Goal: Book appointment/travel/reservation

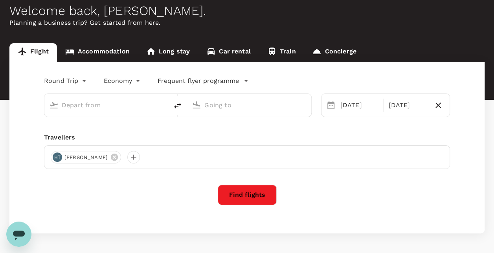
type input "Singapore Changi (SIN)"
type input "Kuala Lumpur Intl ([GEOGRAPHIC_DATA])"
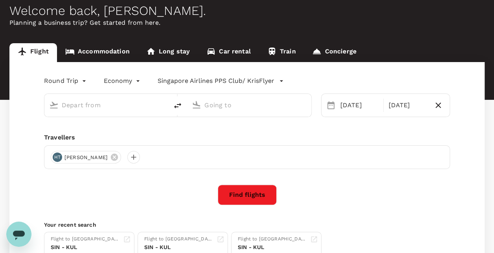
type input "Singapore Changi (SIN)"
type input "Kuala Lumpur Intl ([GEOGRAPHIC_DATA])"
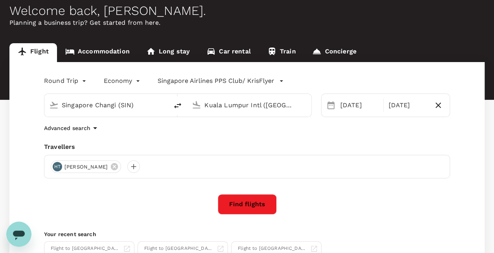
click at [16, 150] on div "Round Trip roundtrip Economy economy Singapore Airlines PPS Club/ KrisFlyer [GE…" at bounding box center [246, 173] width 475 height 223
click at [302, 85] on div "Singapore Changi (SIN) [GEOGRAPHIC_DATA] Intl ([GEOGRAPHIC_DATA])" at bounding box center [173, 100] width 277 height 33
click at [247, 205] on button "Find flights" at bounding box center [247, 204] width 59 height 20
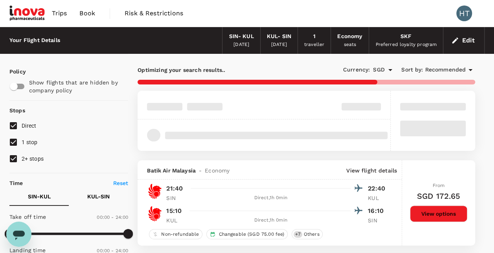
click at [16, 141] on input "1 stop" at bounding box center [13, 142] width 16 height 16
checkbox input "false"
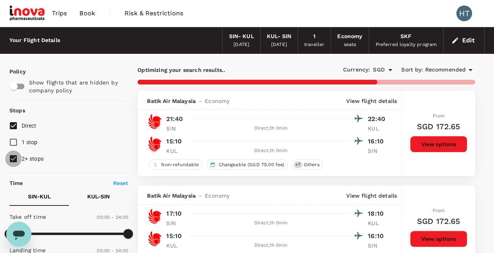
click at [13, 159] on input "2+ stops" at bounding box center [13, 158] width 16 height 16
checkbox input "false"
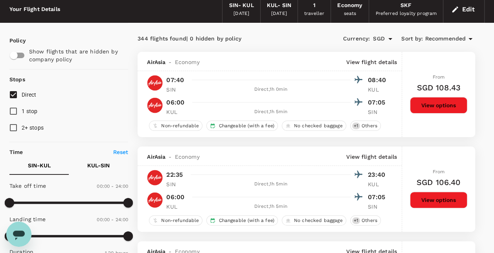
scroll to position [79, 0]
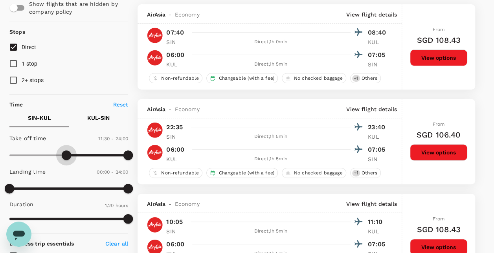
type input "720"
drag, startPoint x: 7, startPoint y: 155, endPoint x: 70, endPoint y: 157, distance: 62.5
click at [70, 157] on span at bounding box center [68, 154] width 9 height 9
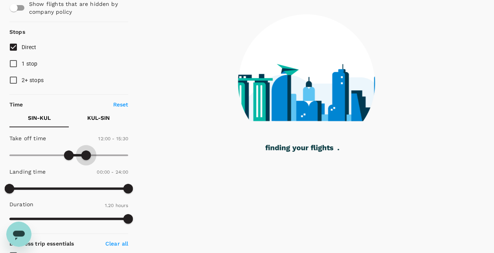
type input "900"
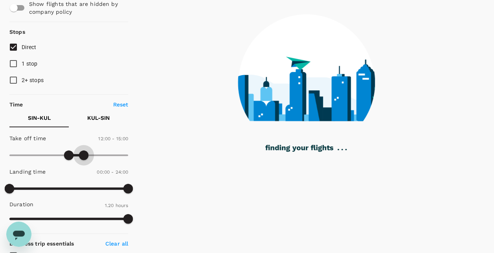
drag, startPoint x: 126, startPoint y: 154, endPoint x: 84, endPoint y: 157, distance: 41.7
click at [84, 157] on span at bounding box center [83, 154] width 9 height 9
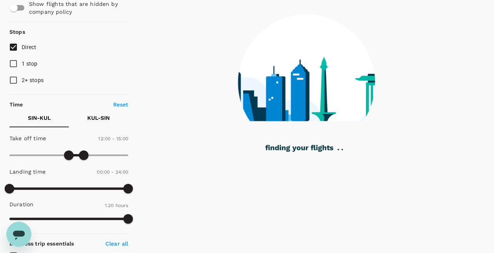
click at [100, 120] on p "KUL - SIN" at bounding box center [98, 118] width 22 height 8
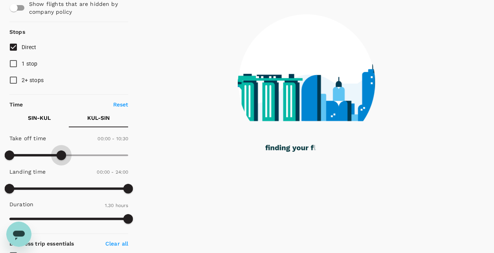
type input "690"
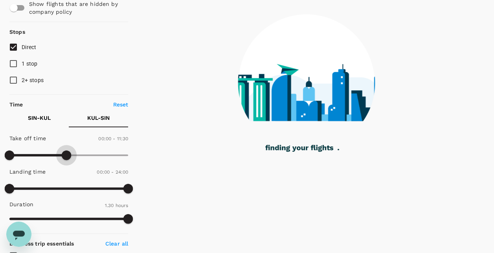
drag, startPoint x: 126, startPoint y: 153, endPoint x: 67, endPoint y: 158, distance: 59.1
click at [67, 158] on span at bounding box center [66, 154] width 9 height 9
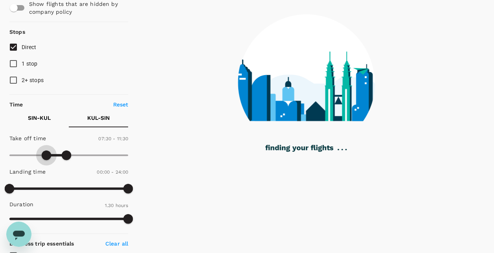
type input "480"
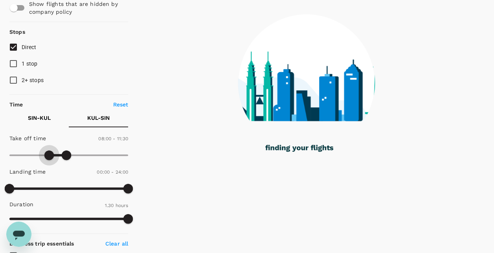
drag, startPoint x: 13, startPoint y: 157, endPoint x: 48, endPoint y: 159, distance: 35.0
click at [48, 159] on span at bounding box center [48, 154] width 9 height 9
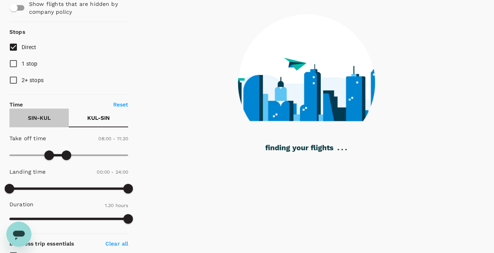
click at [44, 116] on p "SIN - KUL" at bounding box center [39, 118] width 23 height 8
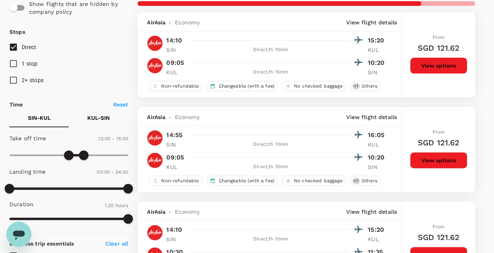
click at [95, 119] on p "KUL - SIN" at bounding box center [98, 118] width 22 height 8
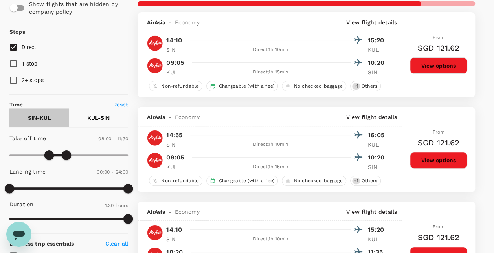
click at [44, 118] on p "SIN - KUL" at bounding box center [39, 118] width 23 height 8
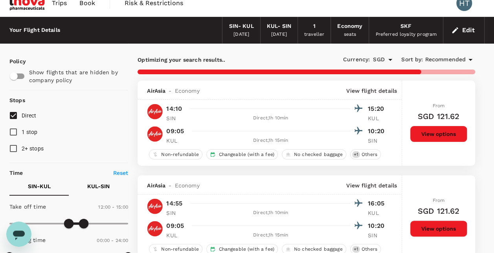
scroll to position [0, 0]
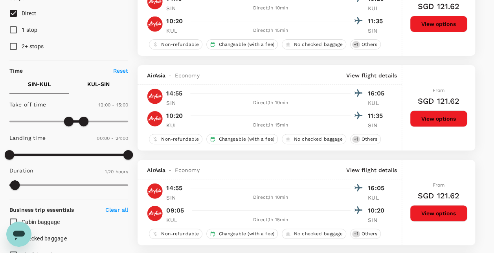
scroll to position [118, 0]
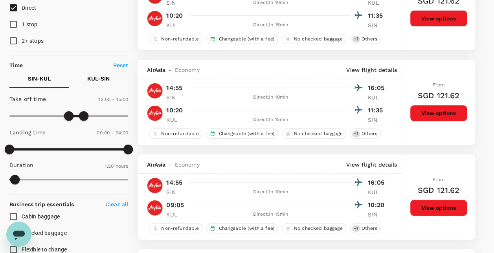
click at [98, 76] on p "KUL - SIN" at bounding box center [98, 79] width 22 height 8
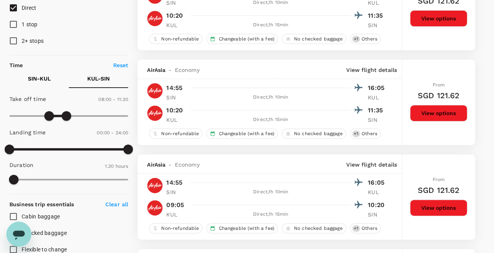
click at [35, 81] on p "SIN - KUL" at bounding box center [39, 79] width 23 height 8
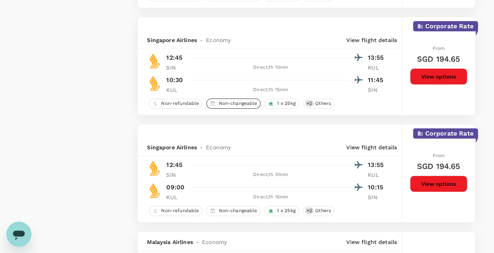
scroll to position [1139, 0]
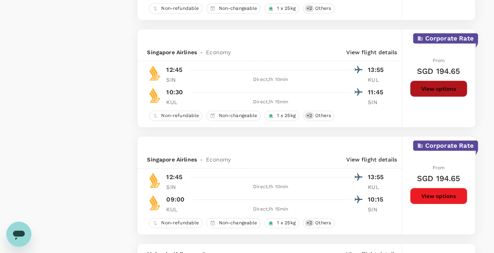
click at [436, 89] on button "View options" at bounding box center [438, 89] width 57 height 16
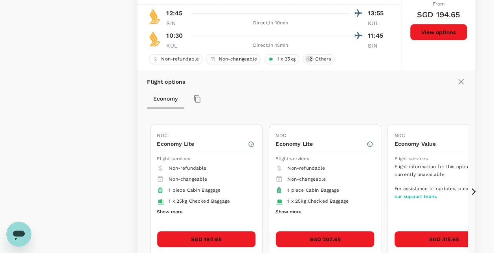
scroll to position [1206, 0]
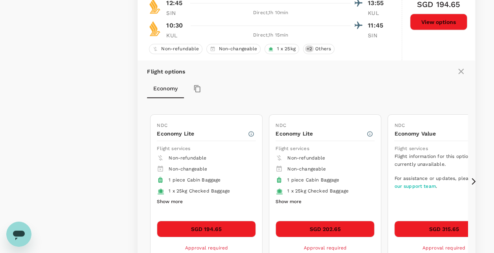
click at [473, 179] on icon at bounding box center [473, 182] width 8 height 8
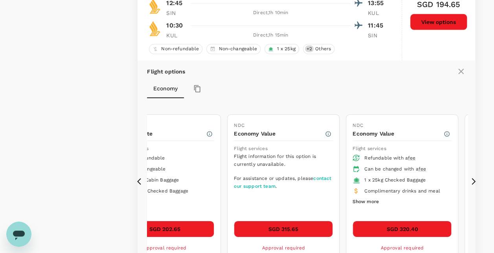
click at [139, 178] on icon at bounding box center [139, 181] width 4 height 7
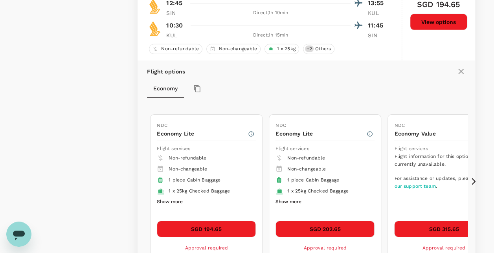
click at [170, 197] on button "Show more" at bounding box center [170, 202] width 26 height 10
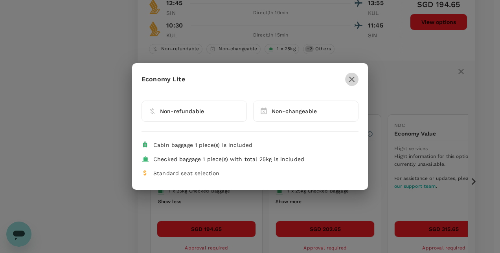
click at [352, 82] on icon "button" at bounding box center [351, 79] width 9 height 9
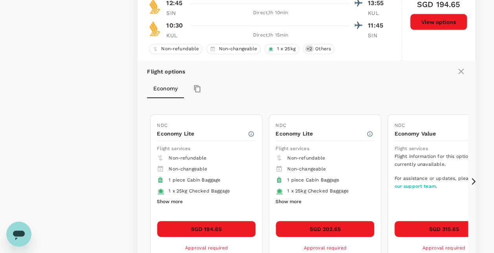
click at [472, 178] on icon at bounding box center [473, 182] width 8 height 8
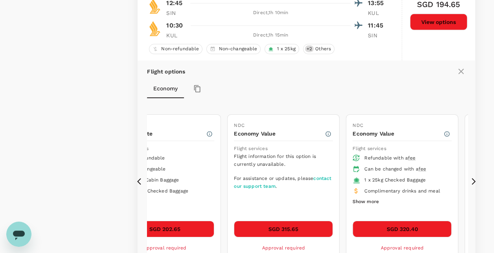
click at [138, 179] on icon at bounding box center [139, 181] width 4 height 7
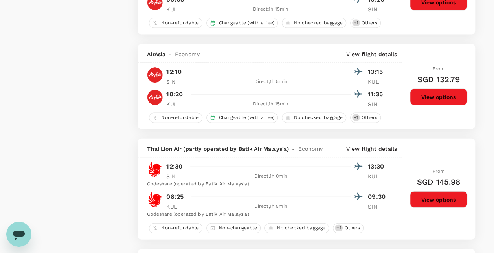
scroll to position [825, 0]
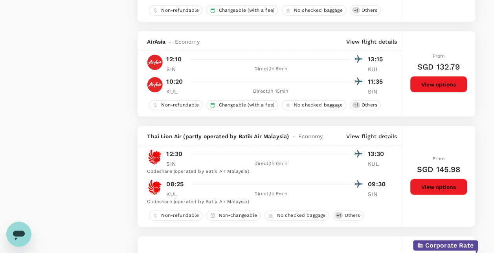
click at [426, 82] on button "View options" at bounding box center [438, 84] width 57 height 16
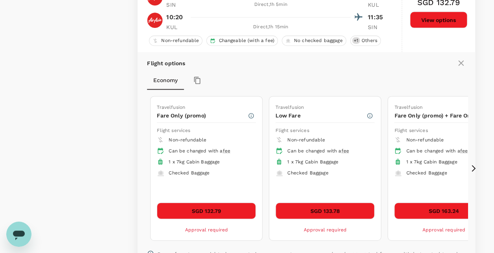
scroll to position [933, 0]
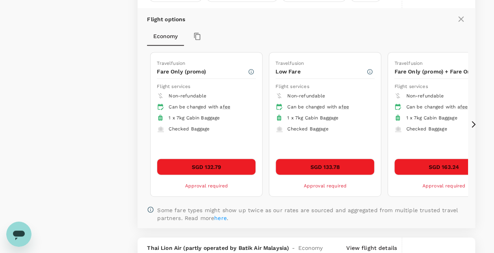
click at [474, 123] on icon at bounding box center [473, 124] width 4 height 7
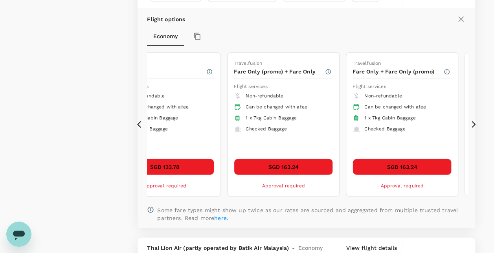
click at [474, 123] on icon at bounding box center [473, 124] width 4 height 7
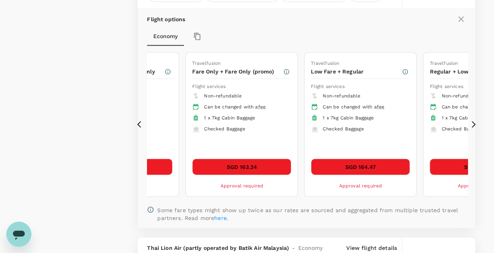
click at [474, 123] on icon at bounding box center [473, 124] width 4 height 7
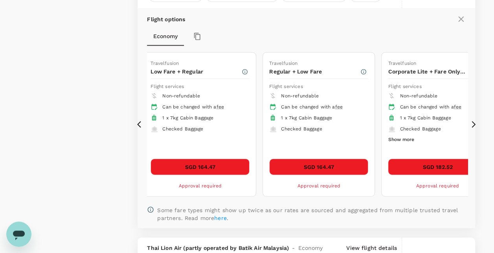
click at [474, 123] on icon at bounding box center [473, 124] width 4 height 7
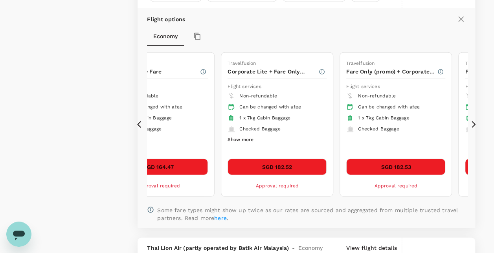
click at [474, 123] on icon at bounding box center [473, 124] width 4 height 7
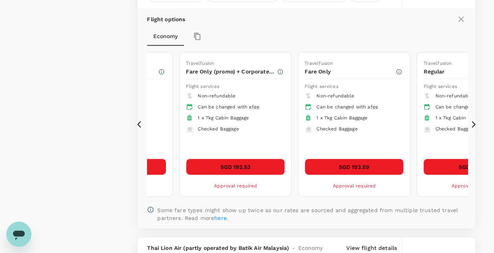
click at [474, 123] on icon at bounding box center [473, 124] width 4 height 7
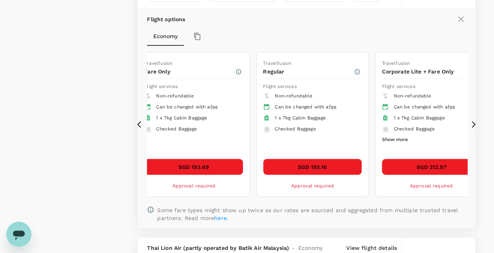
click at [474, 123] on icon at bounding box center [473, 124] width 4 height 7
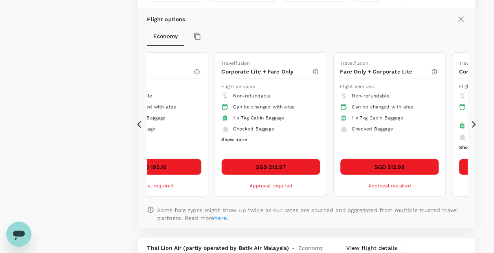
click at [474, 123] on icon at bounding box center [473, 124] width 4 height 7
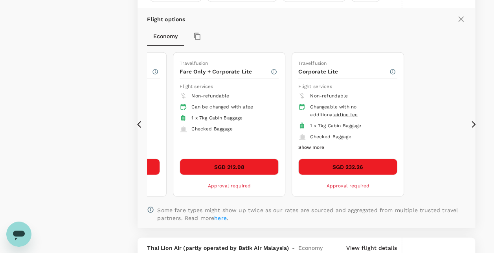
click at [474, 123] on icon at bounding box center [473, 124] width 4 height 7
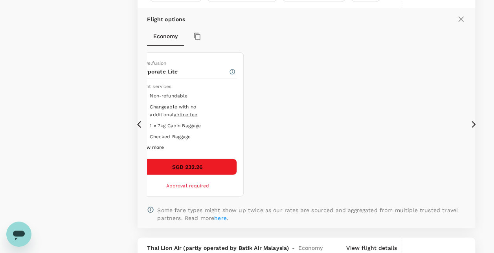
click at [139, 124] on icon at bounding box center [139, 124] width 4 height 7
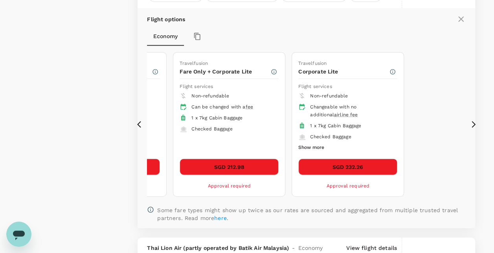
click at [139, 124] on icon at bounding box center [139, 124] width 4 height 7
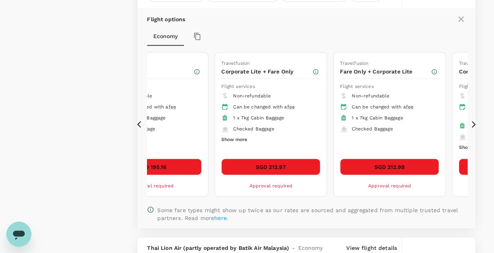
click at [472, 124] on icon at bounding box center [473, 124] width 4 height 7
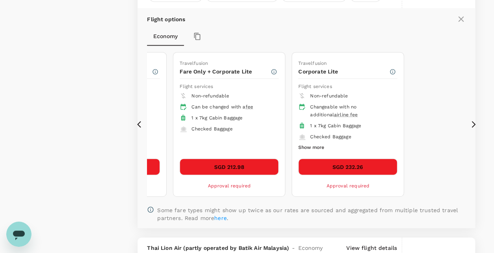
click at [472, 124] on icon at bounding box center [473, 124] width 4 height 7
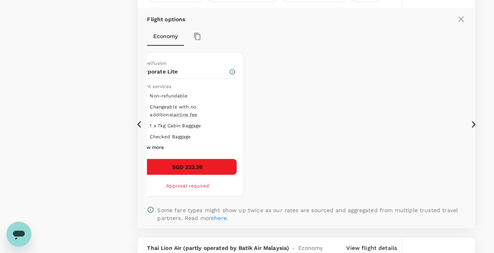
click at [138, 122] on icon at bounding box center [139, 124] width 4 height 7
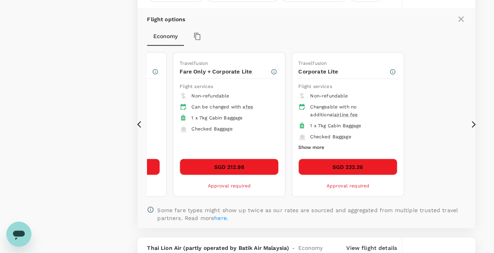
click at [138, 122] on icon at bounding box center [139, 124] width 4 height 7
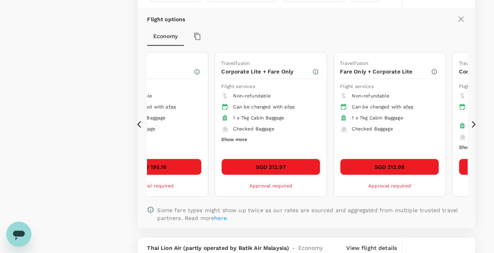
click at [138, 122] on icon at bounding box center [139, 124] width 4 height 7
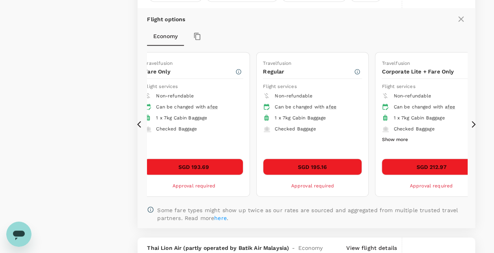
click at [138, 122] on icon at bounding box center [139, 124] width 4 height 7
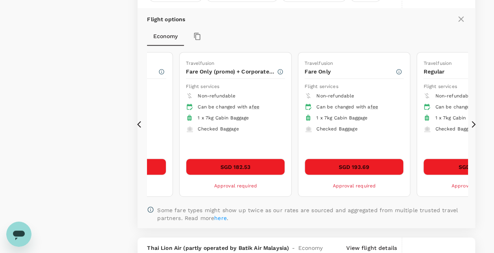
click at [138, 122] on icon at bounding box center [139, 124] width 4 height 7
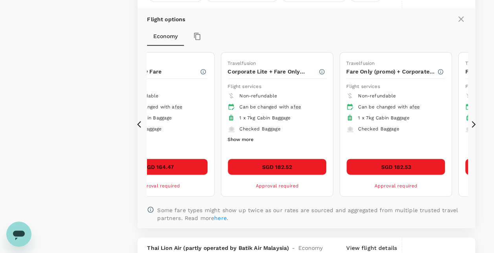
click at [138, 122] on icon at bounding box center [139, 124] width 4 height 7
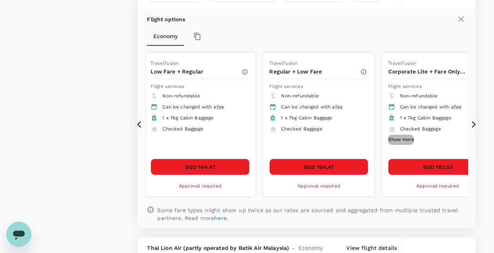
click at [407, 137] on button "Show more" at bounding box center [401, 140] width 26 height 10
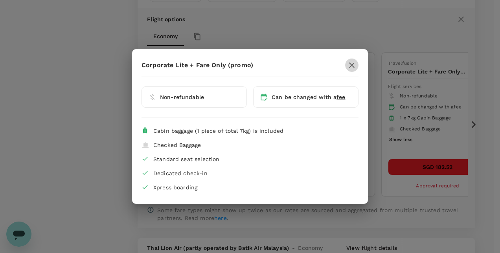
click at [351, 68] on icon "button" at bounding box center [351, 64] width 9 height 9
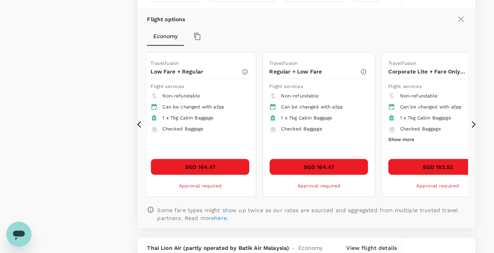
click at [473, 123] on icon at bounding box center [473, 124] width 4 height 7
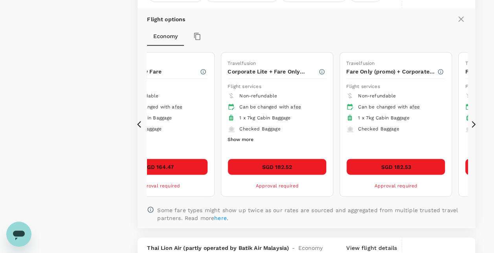
click at [473, 123] on icon at bounding box center [473, 124] width 4 height 7
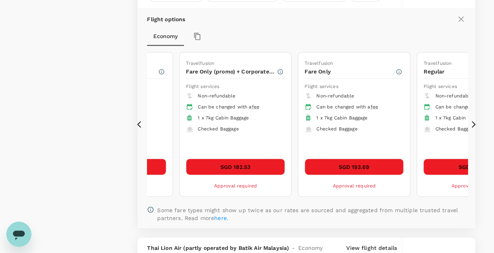
click at [473, 123] on icon at bounding box center [473, 124] width 4 height 7
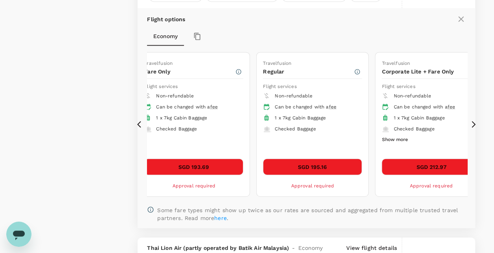
click at [473, 123] on icon at bounding box center [473, 124] width 4 height 7
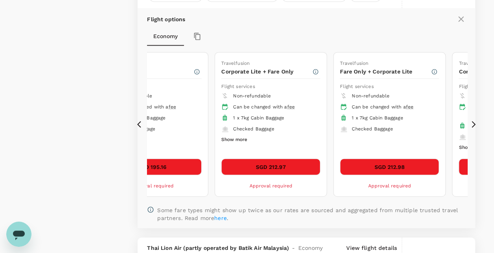
click at [473, 123] on icon at bounding box center [473, 124] width 4 height 7
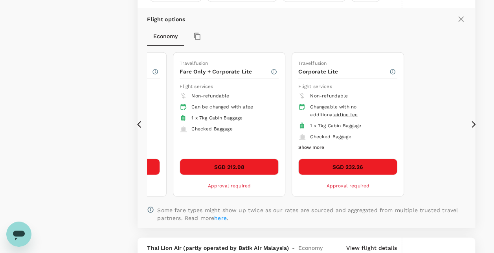
click at [473, 123] on icon at bounding box center [473, 124] width 4 height 7
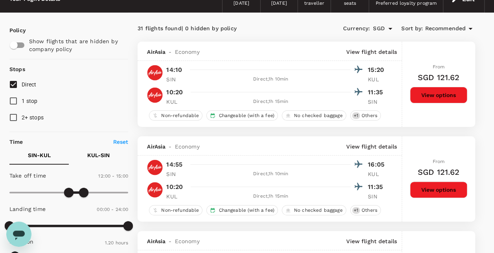
scroll to position [30, 0]
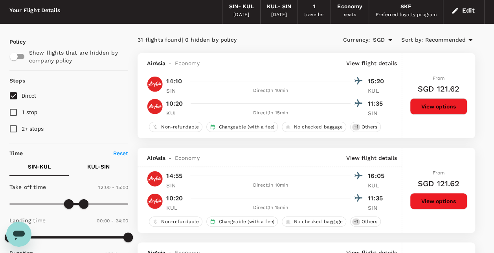
click at [425, 108] on button "View options" at bounding box center [438, 106] width 57 height 16
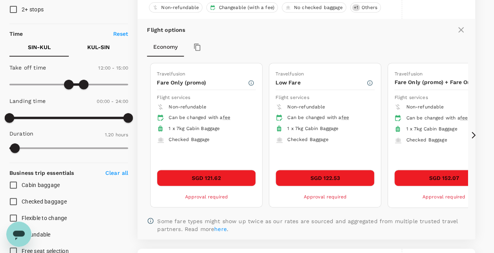
scroll to position [161, 0]
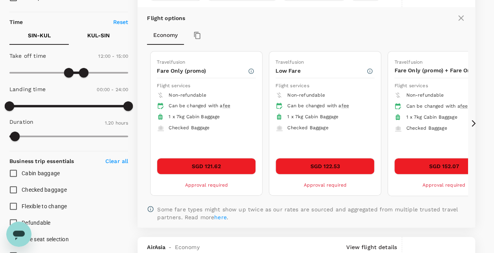
click at [474, 123] on icon at bounding box center [473, 123] width 8 height 8
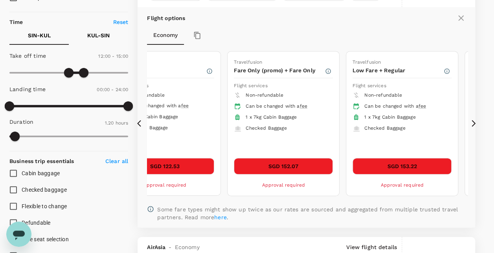
click at [474, 123] on icon at bounding box center [473, 123] width 8 height 8
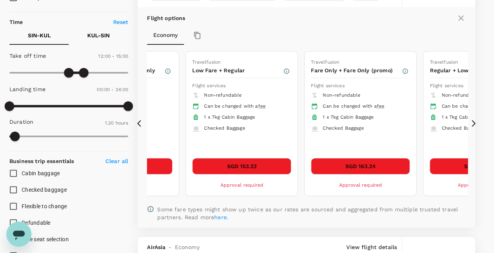
click at [474, 121] on icon at bounding box center [473, 123] width 4 height 7
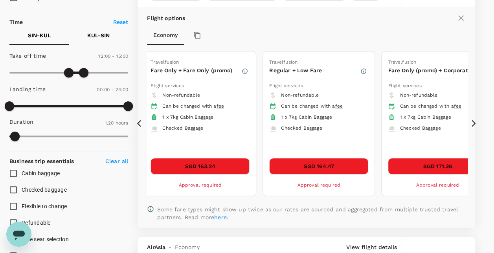
click at [474, 121] on icon at bounding box center [473, 123] width 4 height 7
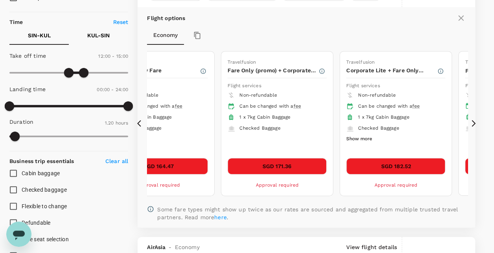
click at [474, 121] on icon at bounding box center [473, 123] width 4 height 7
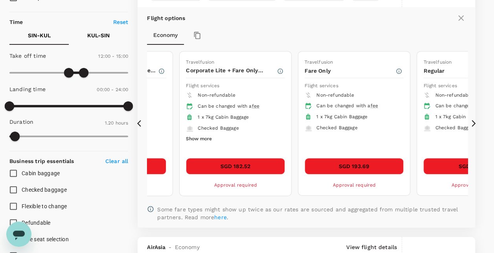
click at [474, 121] on icon at bounding box center [473, 123] width 4 height 7
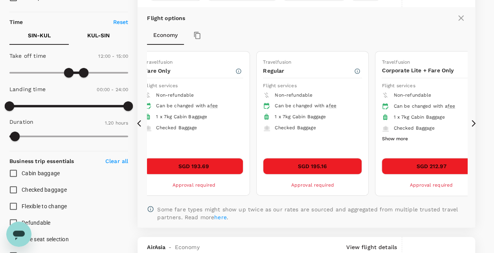
click at [474, 121] on icon at bounding box center [473, 123] width 4 height 7
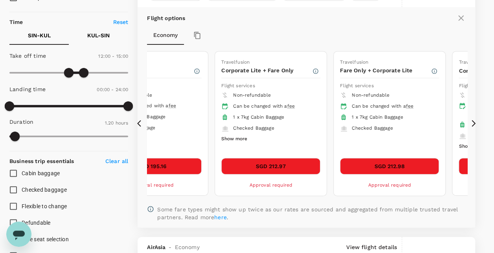
click at [474, 121] on icon at bounding box center [473, 123] width 4 height 7
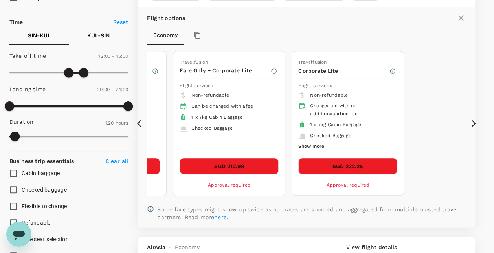
click at [474, 121] on icon at bounding box center [473, 123] width 4 height 7
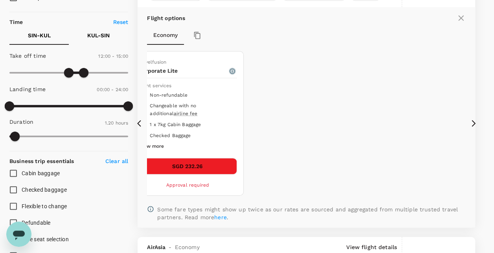
click at [235, 69] on icon "button" at bounding box center [232, 70] width 5 height 5
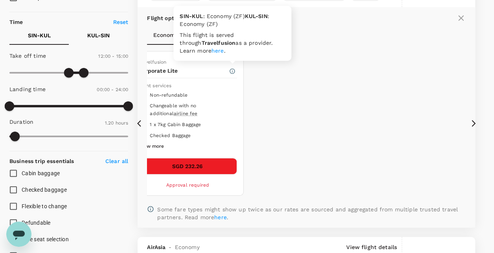
click at [233, 68] on icon "button" at bounding box center [232, 71] width 6 height 6
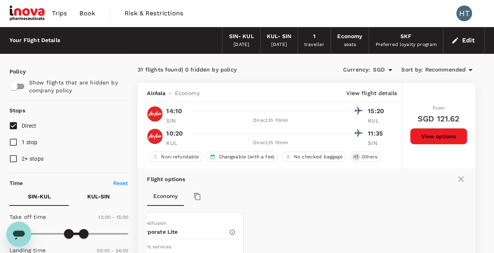
scroll to position [157, 0]
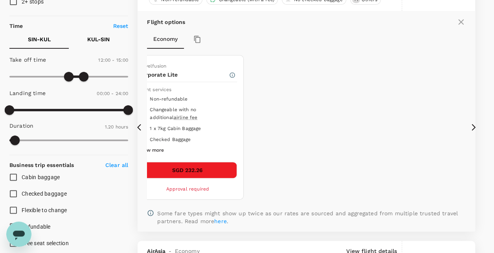
click at [137, 125] on icon at bounding box center [141, 127] width 8 height 8
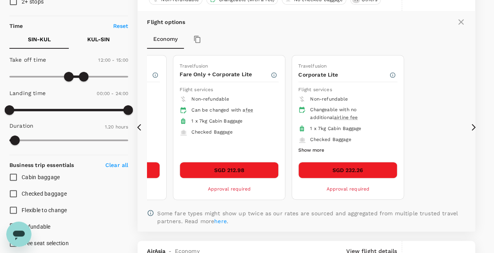
click at [137, 125] on icon at bounding box center [141, 127] width 8 height 8
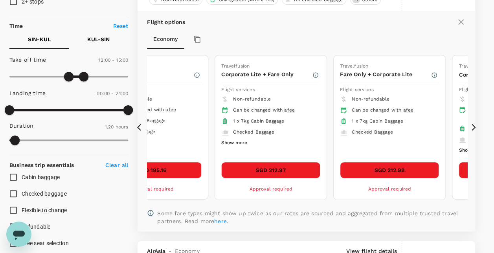
click at [137, 125] on icon at bounding box center [141, 127] width 8 height 8
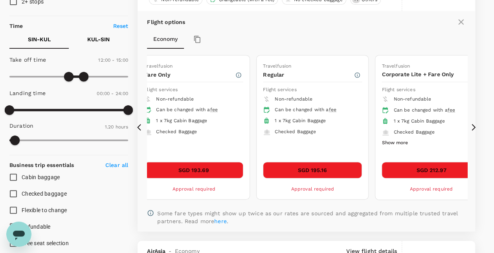
click at [137, 125] on icon at bounding box center [141, 127] width 8 height 8
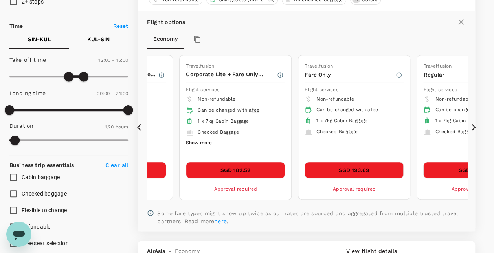
click at [137, 125] on icon at bounding box center [141, 127] width 8 height 8
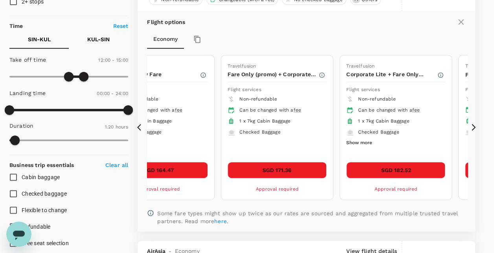
click at [137, 125] on icon at bounding box center [141, 127] width 8 height 8
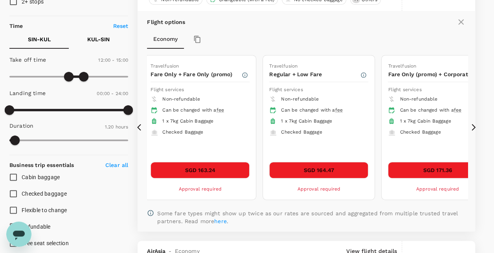
click at [137, 125] on icon at bounding box center [141, 127] width 8 height 8
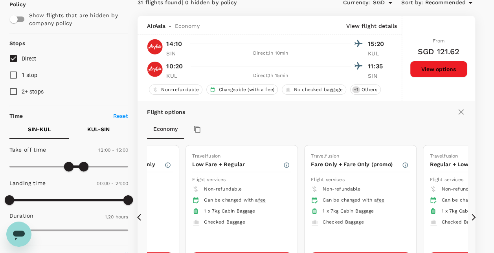
scroll to position [79, 0]
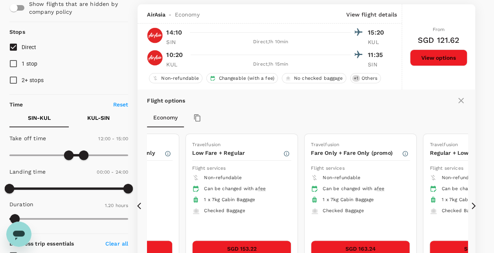
click at [138, 203] on icon at bounding box center [141, 206] width 8 height 8
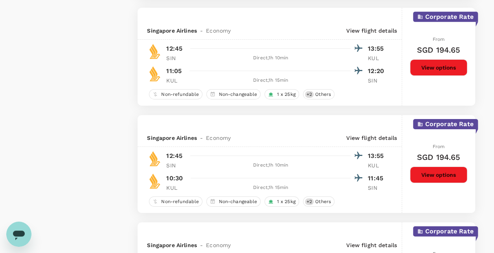
scroll to position [1257, 0]
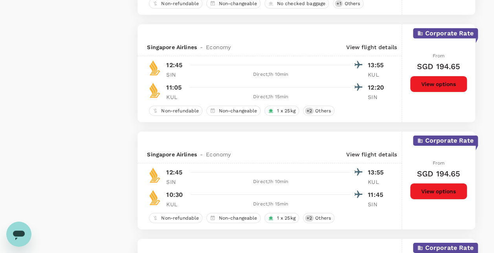
click at [432, 189] on button "View options" at bounding box center [438, 191] width 57 height 16
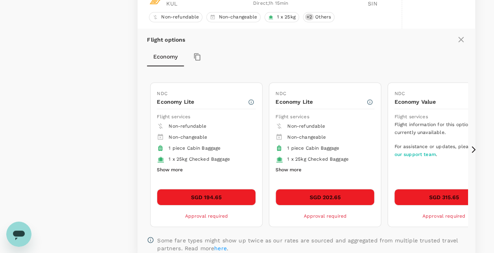
scroll to position [1245, 0]
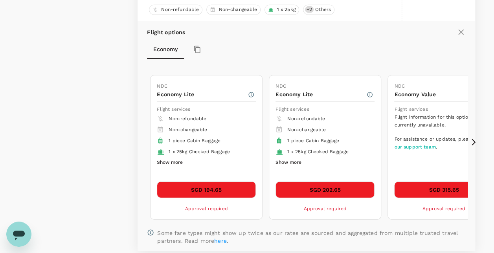
click at [474, 141] on icon at bounding box center [473, 142] width 8 height 8
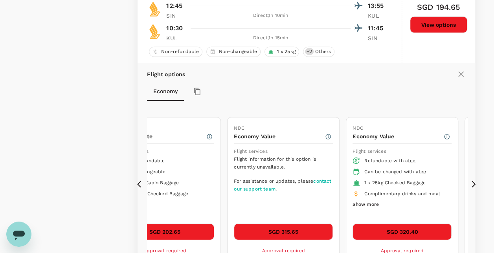
scroll to position [1206, 0]
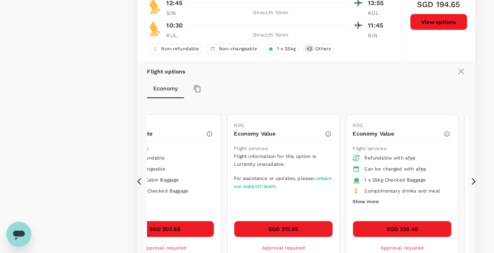
click at [471, 180] on icon at bounding box center [473, 182] width 8 height 8
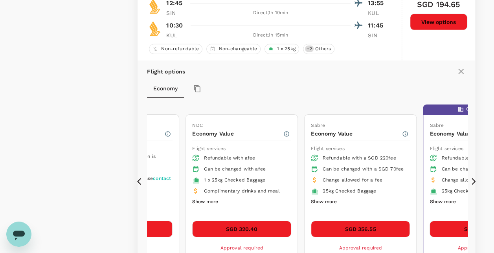
click at [138, 182] on icon at bounding box center [141, 182] width 8 height 8
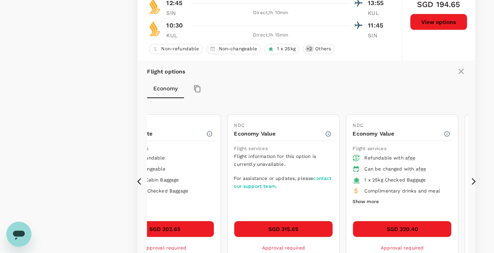
click at [138, 182] on icon at bounding box center [141, 182] width 8 height 8
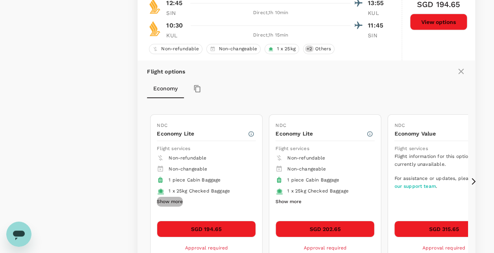
click at [169, 200] on button "Show more" at bounding box center [170, 202] width 26 height 10
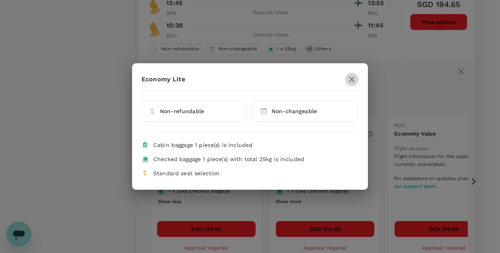
click at [347, 78] on icon "button" at bounding box center [351, 79] width 9 height 9
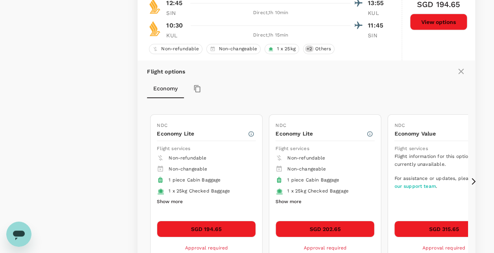
click at [297, 200] on button "Show more" at bounding box center [288, 202] width 26 height 10
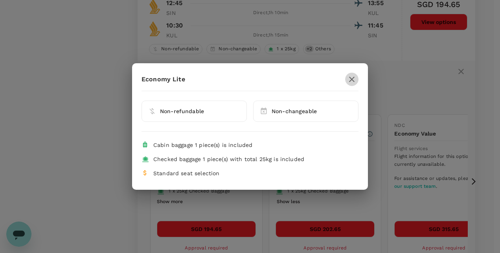
click at [350, 77] on icon "button" at bounding box center [351, 79] width 9 height 9
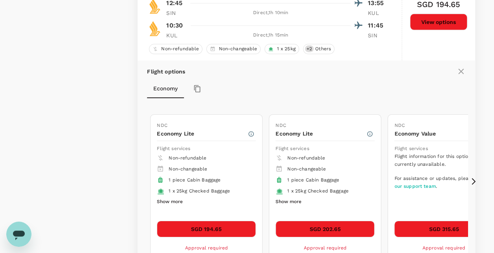
click at [184, 199] on ul "Non-refundable Non-changeable 1 piece Cabin Baggage 1 x 25kg Checked Baggage Sh…" at bounding box center [206, 180] width 99 height 54
click at [181, 199] on button "Show more" at bounding box center [170, 202] width 26 height 10
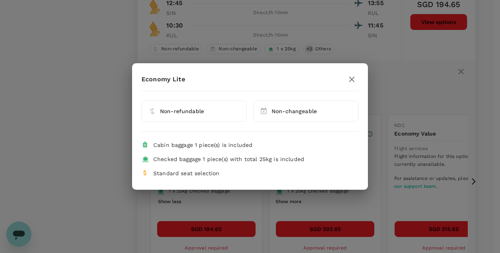
click at [354, 78] on icon "button" at bounding box center [351, 79] width 9 height 9
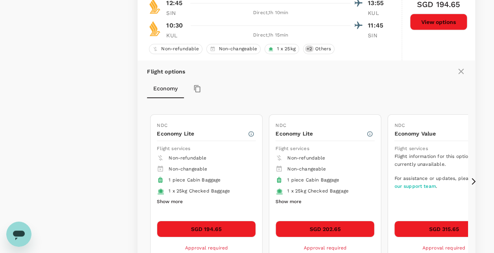
click at [292, 198] on button "Show more" at bounding box center [288, 202] width 26 height 10
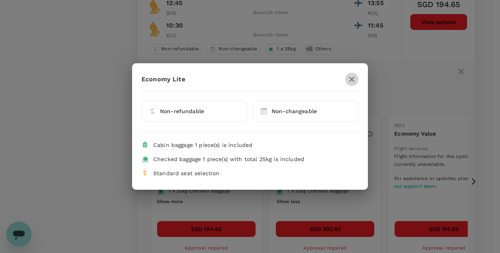
click at [350, 80] on icon "button" at bounding box center [351, 79] width 9 height 9
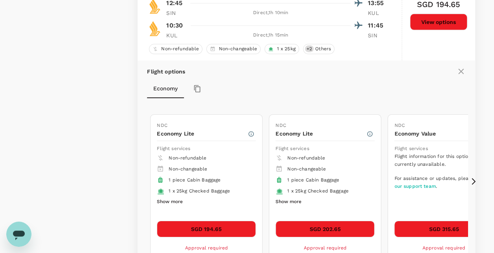
click at [473, 181] on icon at bounding box center [473, 182] width 8 height 8
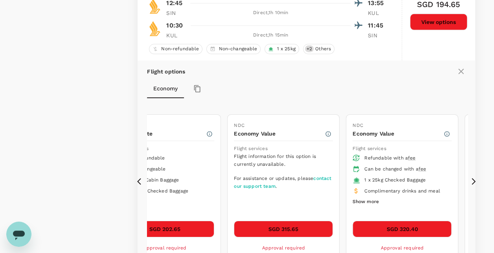
click at [473, 181] on icon at bounding box center [473, 182] width 8 height 8
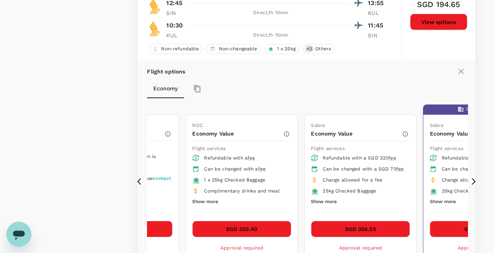
click at [474, 180] on icon at bounding box center [473, 182] width 8 height 8
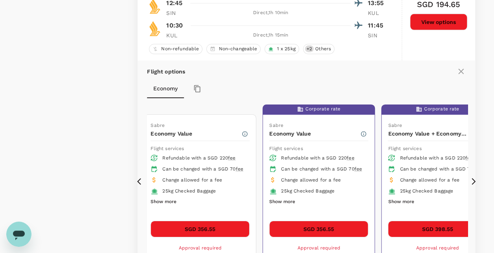
click at [139, 181] on icon at bounding box center [141, 182] width 8 height 8
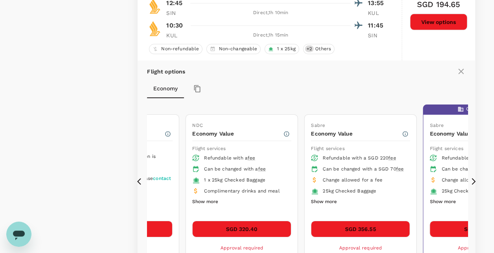
click at [473, 181] on icon at bounding box center [473, 181] width 4 height 7
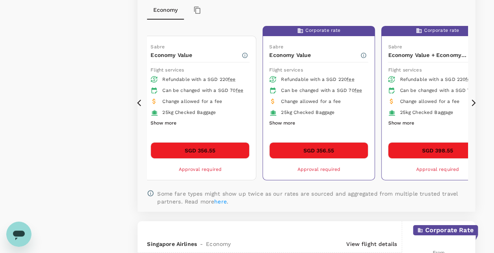
scroll to position [1245, 0]
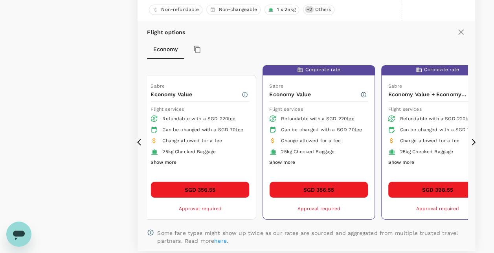
click at [140, 141] on icon at bounding box center [141, 142] width 8 height 8
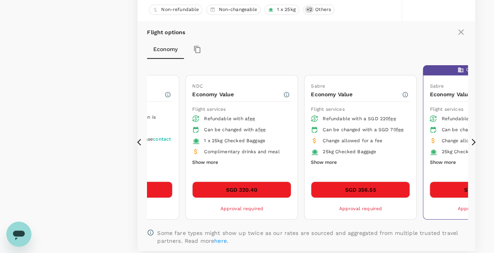
click at [140, 141] on icon at bounding box center [141, 142] width 8 height 8
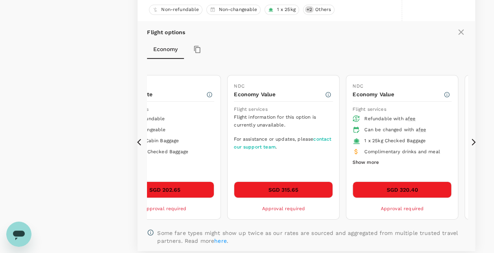
click at [140, 141] on icon at bounding box center [141, 142] width 8 height 8
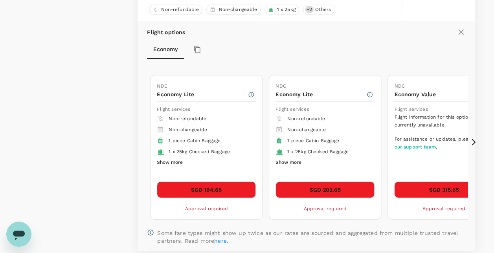
click at [140, 141] on icon at bounding box center [141, 142] width 8 height 8
click at [166, 157] on button "Show more" at bounding box center [170, 162] width 26 height 10
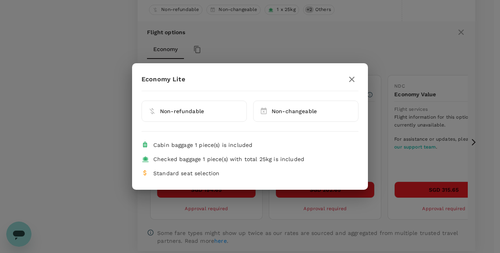
click at [354, 81] on icon "button" at bounding box center [351, 79] width 9 height 9
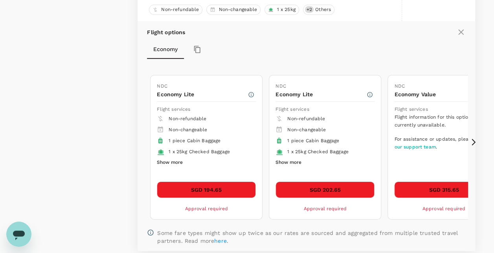
click at [476, 139] on icon at bounding box center [473, 142] width 8 height 8
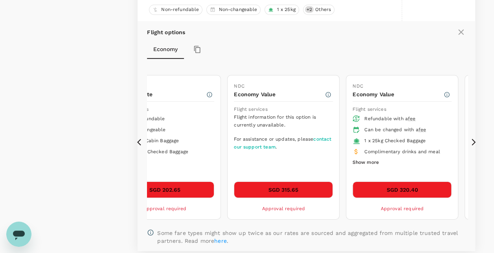
click at [474, 140] on icon at bounding box center [473, 142] width 4 height 7
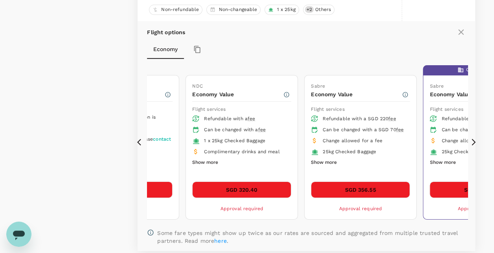
click at [474, 140] on icon at bounding box center [473, 142] width 4 height 7
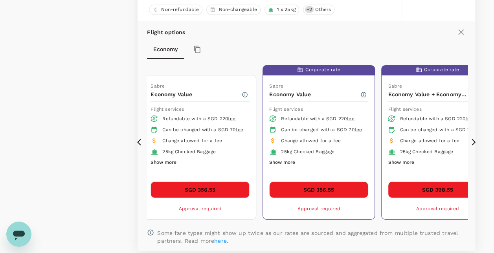
click at [474, 140] on icon at bounding box center [473, 142] width 4 height 7
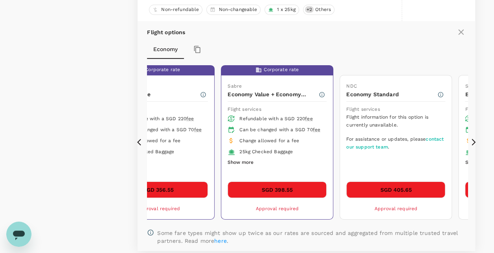
click at [141, 141] on icon at bounding box center [141, 142] width 8 height 8
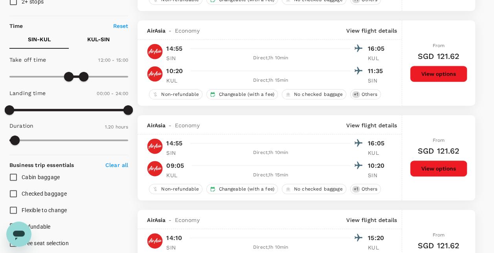
scroll to position [0, 0]
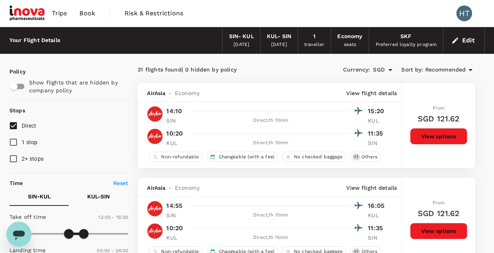
click at [450, 135] on button "View options" at bounding box center [438, 136] width 57 height 16
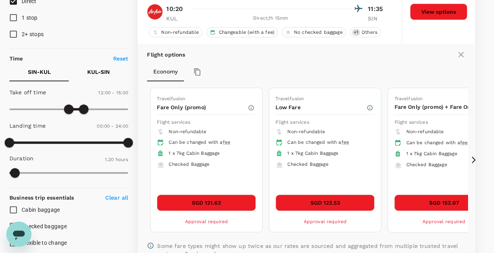
scroll to position [161, 0]
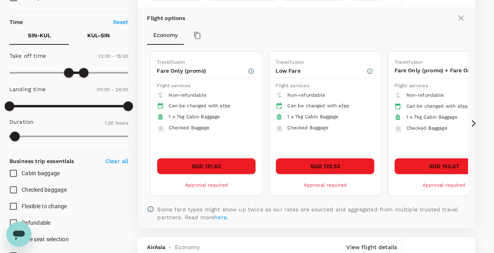
click at [475, 120] on icon at bounding box center [473, 123] width 8 height 8
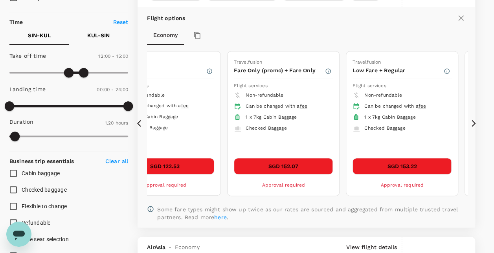
click at [475, 120] on icon at bounding box center [473, 123] width 8 height 8
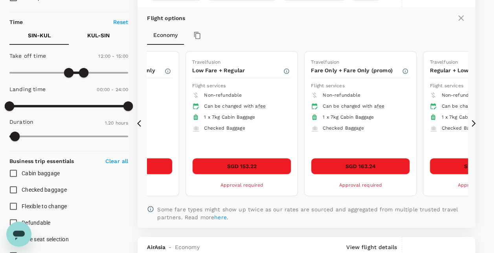
click at [475, 120] on icon at bounding box center [473, 123] width 8 height 8
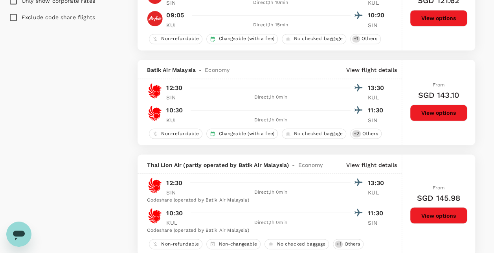
scroll to position [632, 0]
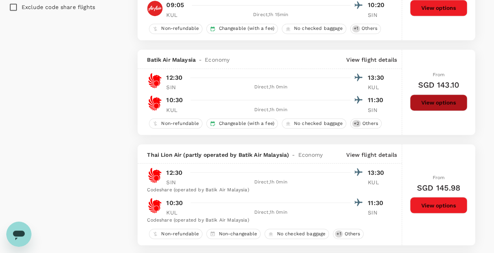
click at [445, 99] on button "View options" at bounding box center [438, 102] width 57 height 16
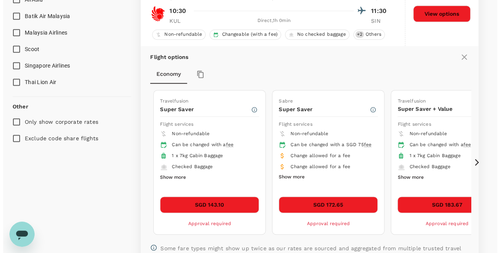
scroll to position [540, 0]
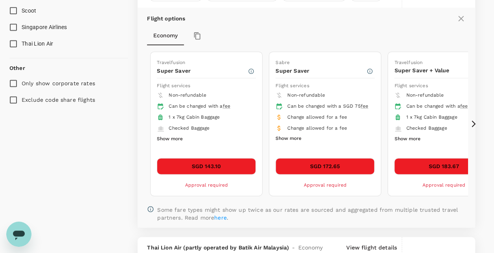
click at [474, 121] on icon at bounding box center [473, 123] width 4 height 7
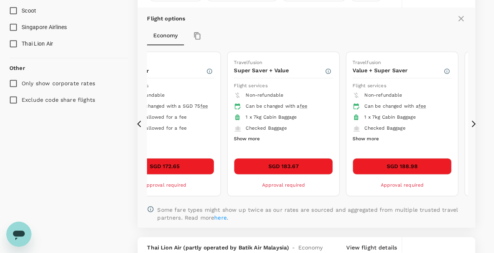
click at [474, 121] on icon at bounding box center [473, 123] width 4 height 7
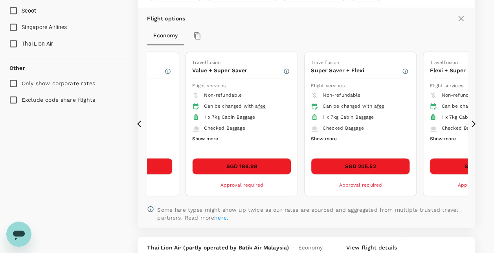
click at [474, 121] on icon at bounding box center [473, 123] width 4 height 7
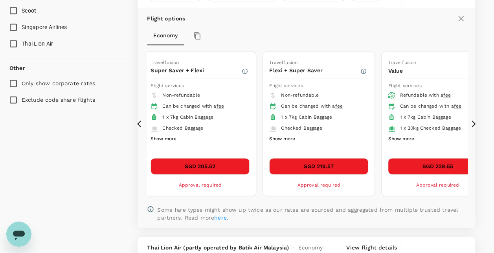
click at [474, 121] on icon at bounding box center [473, 123] width 4 height 7
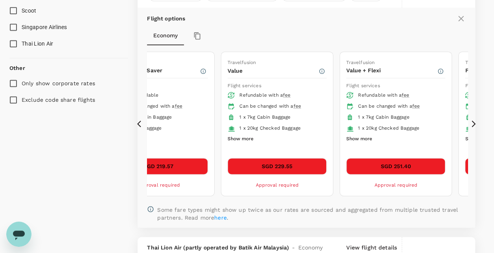
click at [474, 121] on icon at bounding box center [473, 123] width 4 height 7
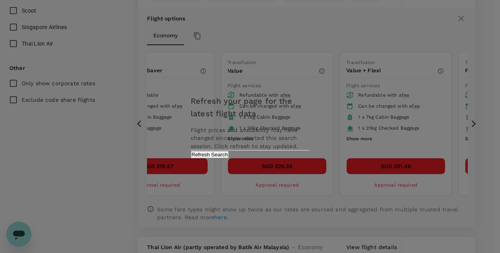
click at [229, 158] on button "Refresh Search" at bounding box center [209, 154] width 38 height 7
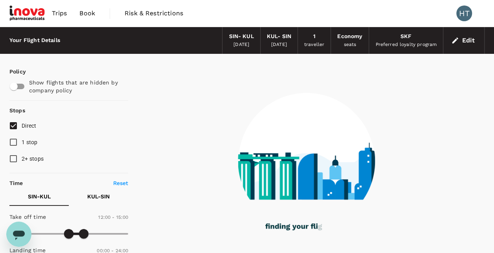
type input "80"
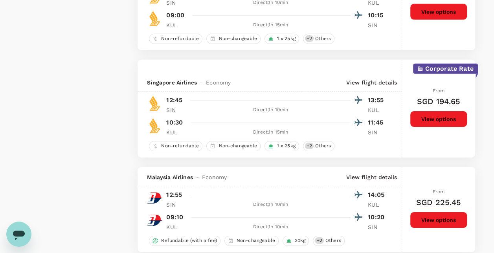
scroll to position [1217, 0]
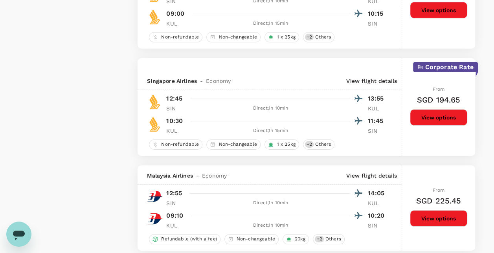
drag, startPoint x: 434, startPoint y: 115, endPoint x: 364, endPoint y: 115, distance: 69.5
click at [434, 115] on button "View options" at bounding box center [438, 117] width 57 height 16
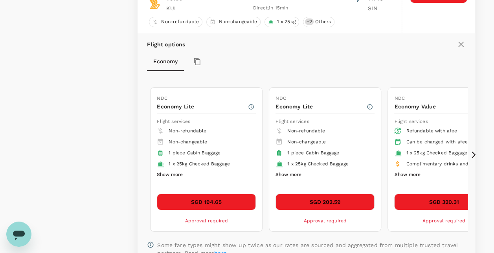
scroll to position [1352, 0]
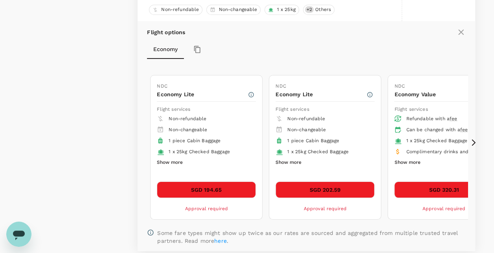
click at [179, 159] on button "Show more" at bounding box center [170, 162] width 26 height 10
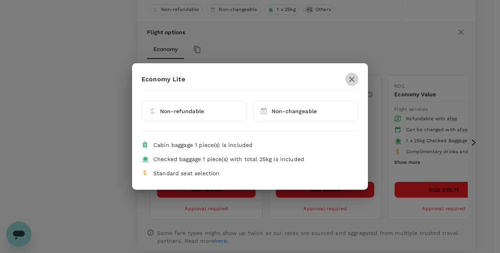
click at [353, 77] on icon "button" at bounding box center [351, 79] width 9 height 9
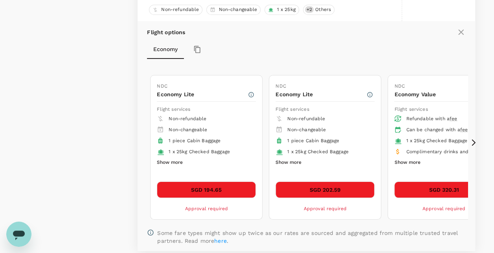
click at [295, 159] on button "Show more" at bounding box center [288, 162] width 26 height 10
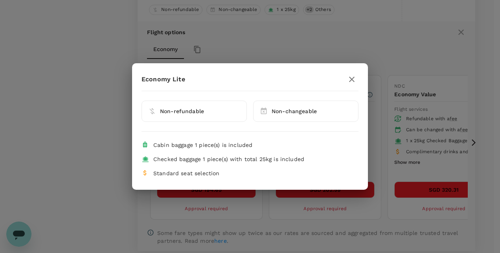
click at [355, 79] on icon "button" at bounding box center [351, 79] width 9 height 9
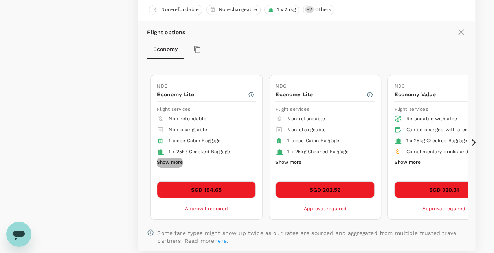
click at [169, 157] on button "Show more" at bounding box center [170, 162] width 26 height 10
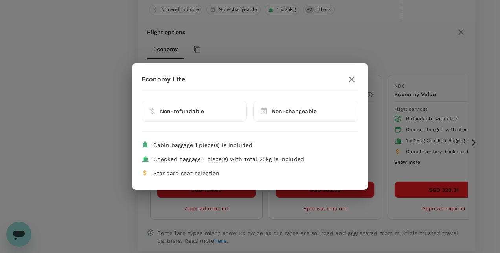
click at [353, 82] on icon "button" at bounding box center [351, 79] width 9 height 9
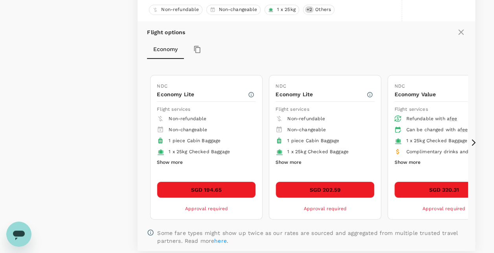
click at [192, 189] on button "SGD 194.65" at bounding box center [206, 189] width 99 height 16
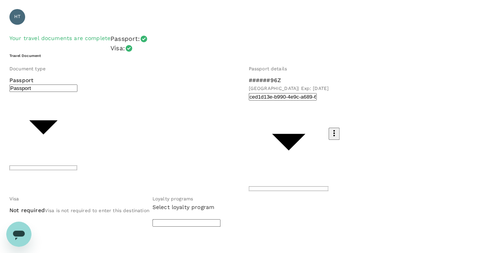
scroll to position [79, 0]
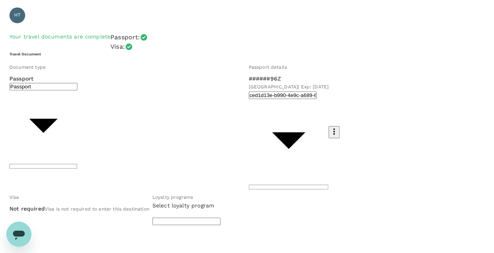
scroll to position [31, 0]
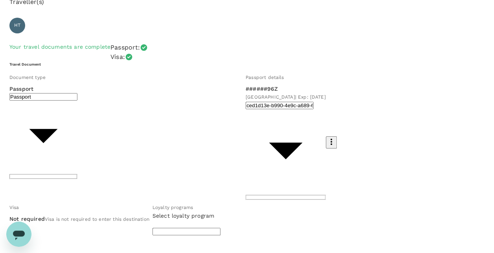
type input "99f96171-ed0d-4d2e-a591-0157199e7ea1"
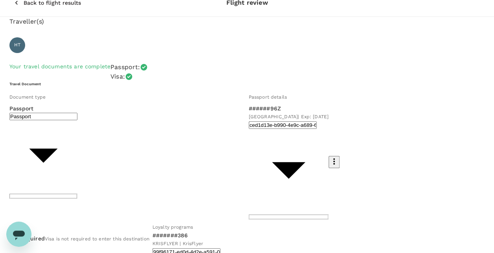
scroll to position [0, 0]
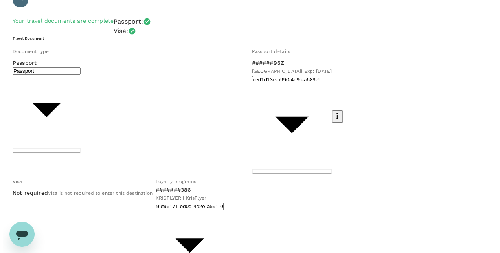
scroll to position [39, 0]
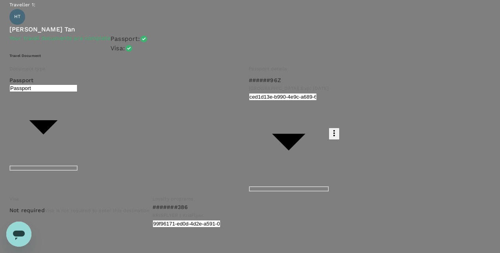
type input "9e677c2c-1b51-4fb9-8b8e-e61d94c42ce6"
drag, startPoint x: 100, startPoint y: 127, endPoint x: 101, endPoint y: 132, distance: 4.9
type textarea "F"
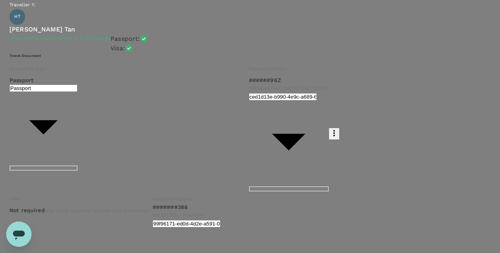
type textarea "S"
drag, startPoint x: 152, startPoint y: 140, endPoint x: -2, endPoint y: 116, distance: 155.0
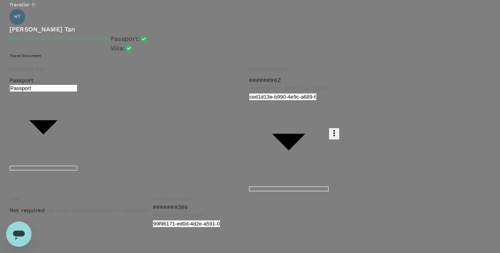
drag, startPoint x: 210, startPoint y: 139, endPoint x: -2, endPoint y: 136, distance: 211.3
type textarea "Sri Nona audit at Malaysia on 04 Nov 2025 and 05 Nov 2025."
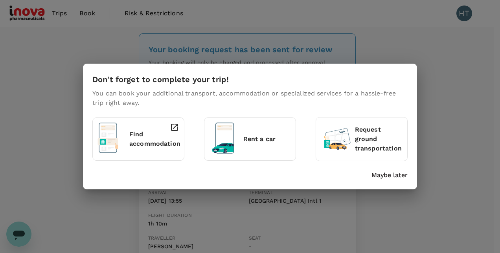
click at [152, 145] on p "Find accommodation" at bounding box center [154, 139] width 51 height 19
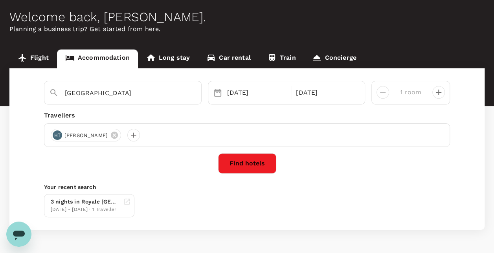
scroll to position [58, 0]
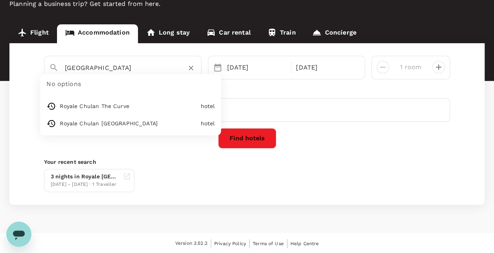
click at [115, 62] on input "Kuala Lumpur" at bounding box center [120, 68] width 110 height 12
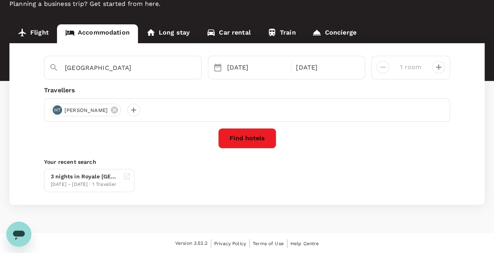
type input "Royale Chulan The Curve"
click at [234, 135] on button "Find hotels" at bounding box center [247, 138] width 58 height 20
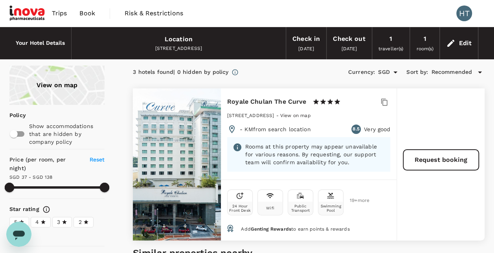
type input "137.07"
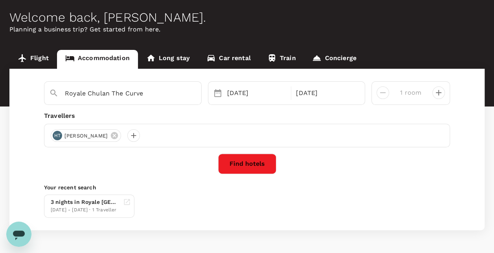
scroll to position [58, 0]
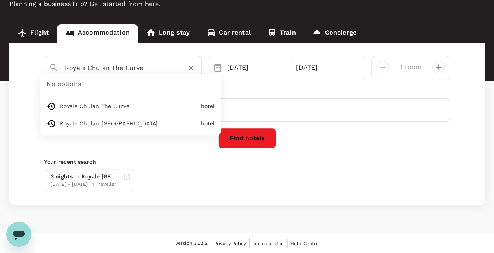
drag, startPoint x: 121, startPoint y: 65, endPoint x: 131, endPoint y: 67, distance: 10.3
click at [121, 65] on input "Royale Chulan The Curve" at bounding box center [120, 68] width 110 height 12
click at [155, 66] on input "Royale Chulan The Curve" at bounding box center [120, 68] width 110 height 12
drag, startPoint x: 157, startPoint y: 66, endPoint x: 109, endPoint y: 68, distance: 48.0
click at [113, 68] on input "Royale Chulan The Curve" at bounding box center [120, 68] width 110 height 12
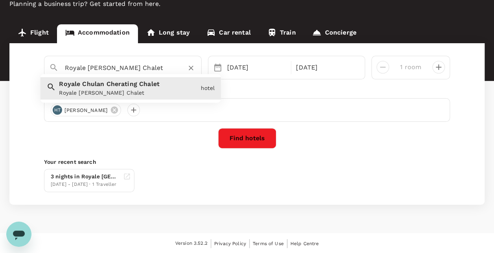
drag, startPoint x: 168, startPoint y: 68, endPoint x: -2, endPoint y: 65, distance: 169.3
click at [0, 65] on html "Trips Book Risk & Restrictions HT Welcome back , Hsiu Ching . Planning a busine…" at bounding box center [247, 98] width 494 height 312
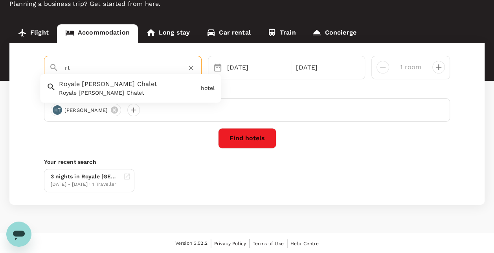
type input "r"
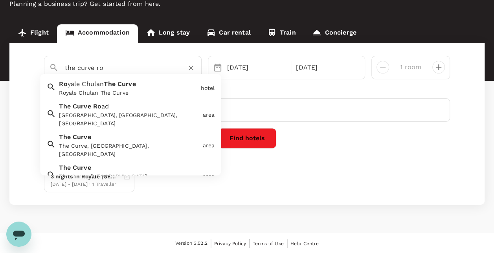
click at [130, 90] on div "Royale Chulan The Curve" at bounding box center [128, 93] width 138 height 8
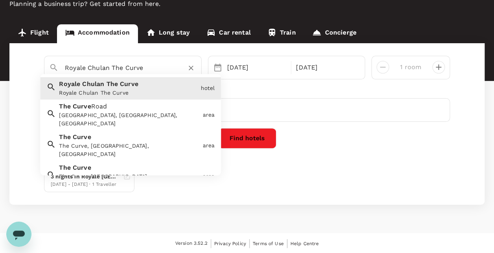
click at [84, 67] on input "Royale Chulan The Curve" at bounding box center [120, 68] width 110 height 12
type input "Royale Chulan The Curve"
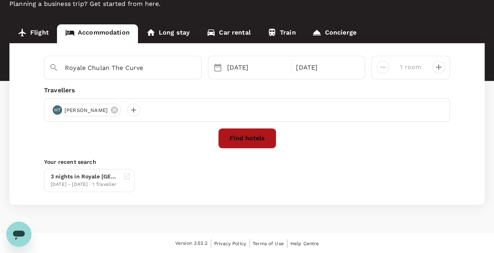
click at [240, 136] on button "Find hotels" at bounding box center [247, 138] width 58 height 20
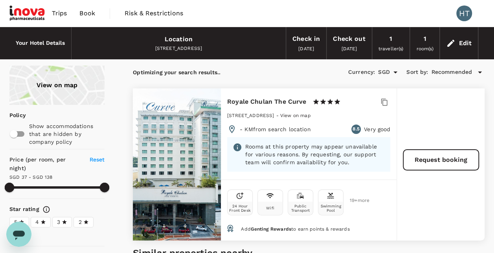
type input "137.07"
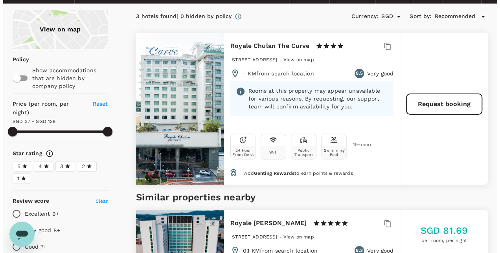
scroll to position [16, 0]
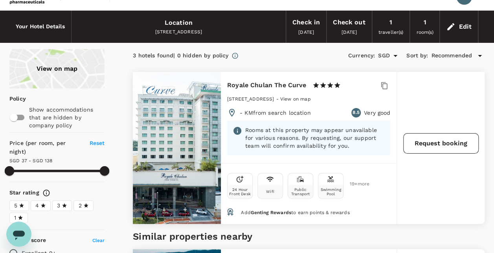
click at [433, 147] on button "Request booking" at bounding box center [440, 143] width 75 height 20
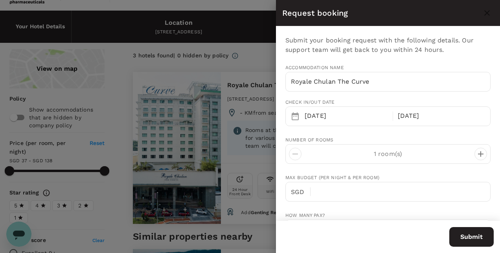
type input "h.tan@inovapharma.com"
type input "65"
type input "97533190"
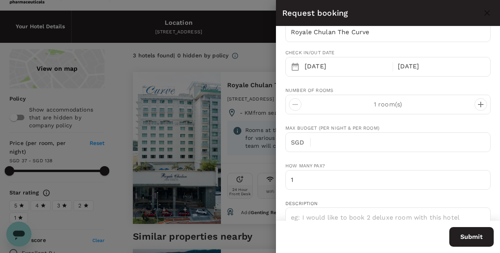
scroll to position [0, 0]
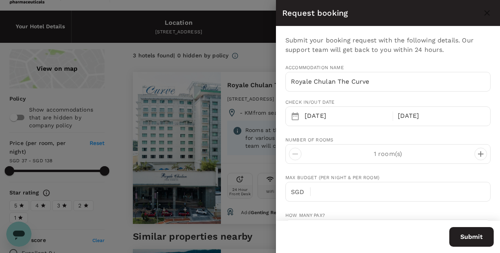
click at [476, 150] on icon "decrease" at bounding box center [480, 153] width 9 height 9
click at [295, 154] on icon "decrease" at bounding box center [294, 154] width 5 height 1
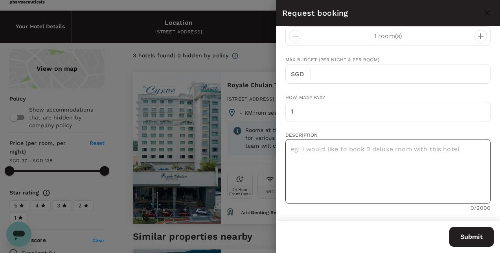
click at [342, 159] on textarea at bounding box center [387, 171] width 205 height 65
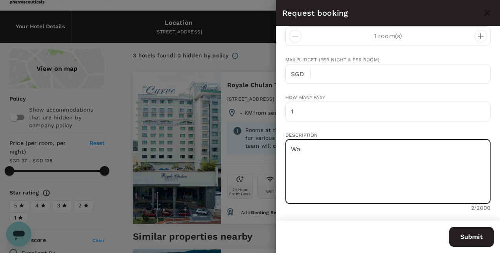
type textarea "W"
type input "137.07"
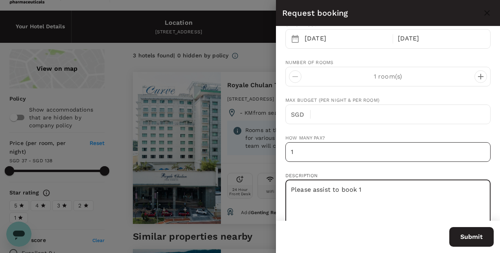
scroll to position [79, 0]
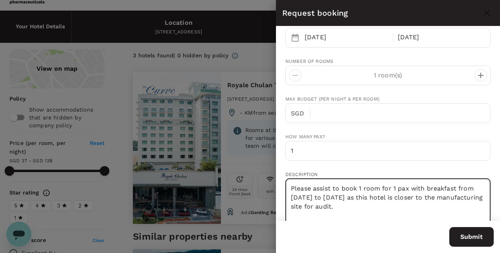
click at [335, 161] on div "Submit your booking request with the following details. Our support team will g…" at bounding box center [388, 123] width 224 height 194
click at [405, 204] on textarea "Please assist to book 1 room for 1 pax with breakfast from 03 Nov 2025 to 06 No…" at bounding box center [387, 210] width 205 height 65
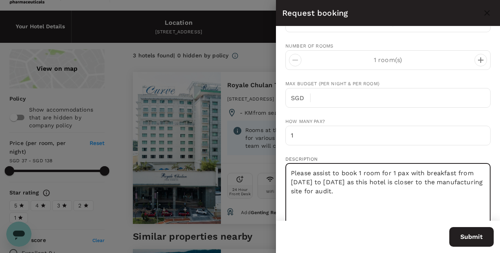
scroll to position [39, 0]
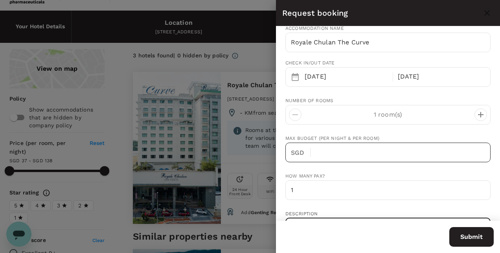
click at [378, 153] on input "text" at bounding box center [404, 153] width 174 height 20
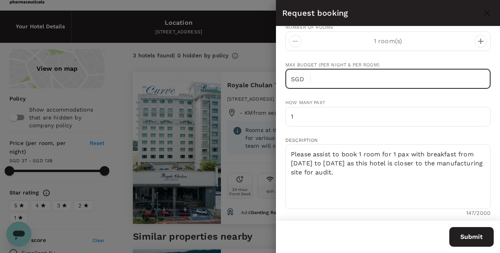
scroll to position [157, 0]
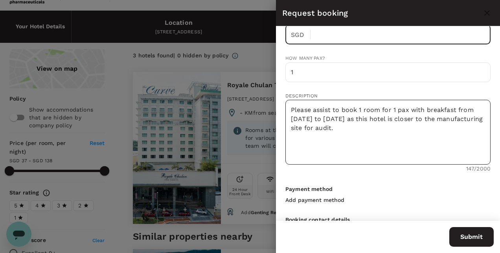
click at [379, 105] on textarea "Please assist to book 1 room for 1 pax with breakfast from 03 Nov 2025 to 06 No…" at bounding box center [387, 132] width 205 height 65
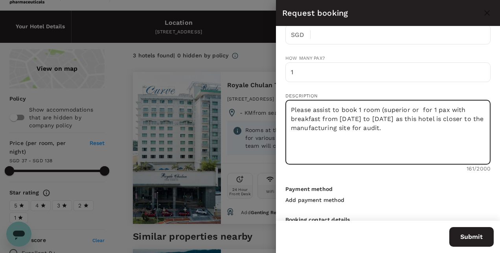
click at [383, 108] on textarea "Please assist to book 1 room (superior or for 1 pax with breakfast from 03 Nov …" at bounding box center [387, 132] width 205 height 65
click at [362, 107] on textarea "Please assist to book a superior or deluxe room with a queen size bed for 1 pax…" at bounding box center [387, 132] width 205 height 65
click at [348, 126] on textarea "Please assist to book 1 superior or deluxe room with a queen size bed for 1 pax…" at bounding box center [387, 132] width 205 height 65
click at [351, 123] on textarea "Please assist to book 1 superior or deluxe room with a queen size bed for 1 pax…" at bounding box center [387, 132] width 205 height 65
click at [352, 125] on textarea "Please assist to book 1 superior or deluxe room with a queen size bed for 1 pax…" at bounding box center [387, 132] width 205 height 65
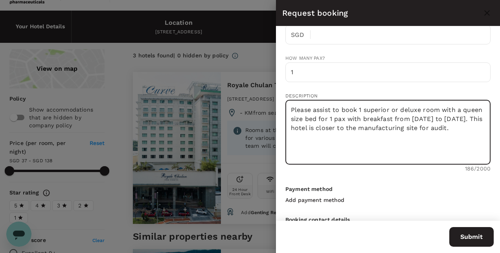
click at [355, 138] on textarea "Please assist to book 1 superior or deluxe room with a queen size bed for 1 pax…" at bounding box center [387, 132] width 205 height 65
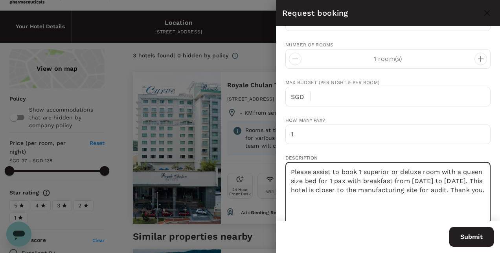
scroll to position [79, 0]
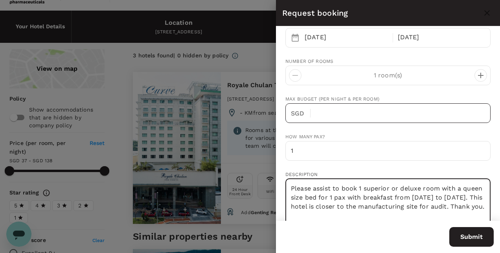
type textarea "Please assist to book 1 superior or deluxe room with a queen size bed for 1 pax…"
click at [350, 118] on input "text" at bounding box center [404, 113] width 174 height 20
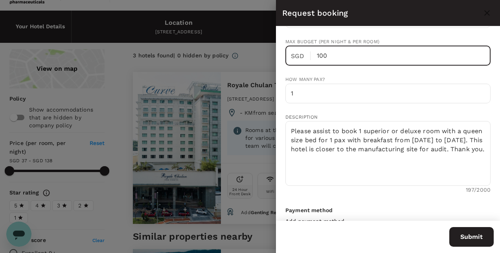
scroll to position [157, 0]
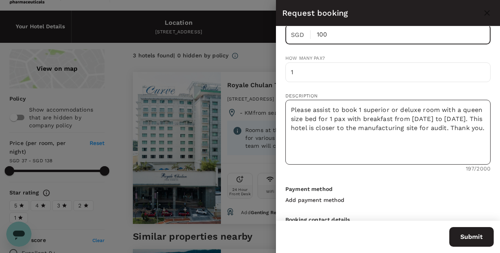
type input "100"
click at [330, 136] on textarea "Please assist to book 1 superior or deluxe room with a queen size bed for 1 pax…" at bounding box center [387, 132] width 205 height 65
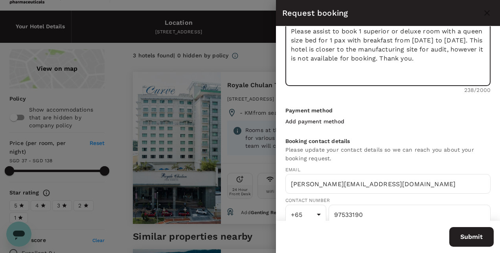
scroll to position [246, 0]
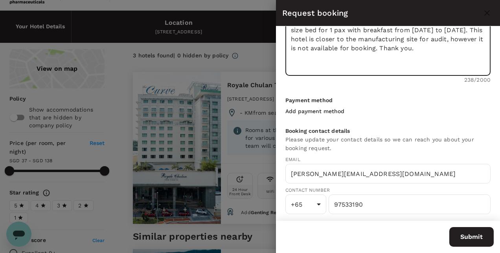
type textarea "Please assist to book 1 superior or deluxe room with a queen size bed for 1 pax…"
click at [318, 107] on p "Add payment method" at bounding box center [314, 111] width 59 height 8
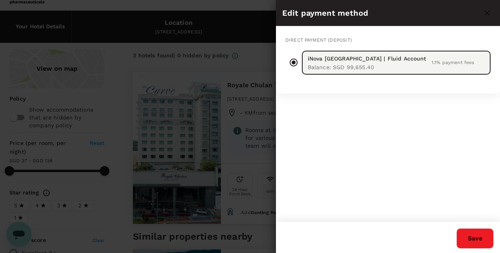
click at [481, 240] on button "Save" at bounding box center [474, 238] width 37 height 20
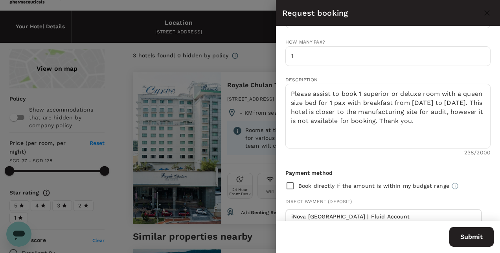
scroll to position [189, 0]
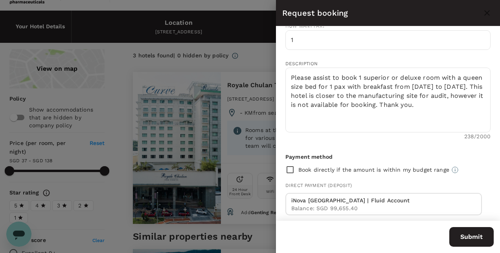
click at [291, 166] on input "checkbox" at bounding box center [291, 169] width 13 height 16
checkbox input "true"
click at [454, 168] on icon at bounding box center [454, 169] width 1 height 3
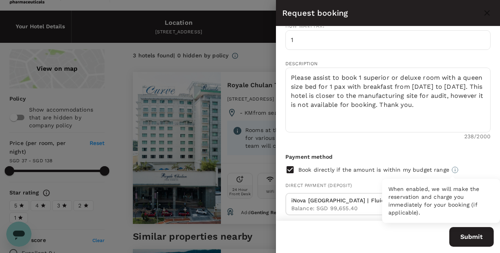
scroll to position [150, 0]
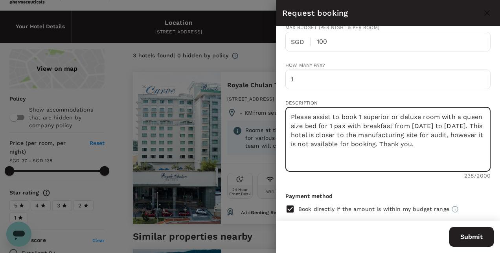
click at [342, 131] on textarea "Please assist to book 1 superior or deluxe room with a queen size bed for 1 pax…" at bounding box center [387, 139] width 205 height 65
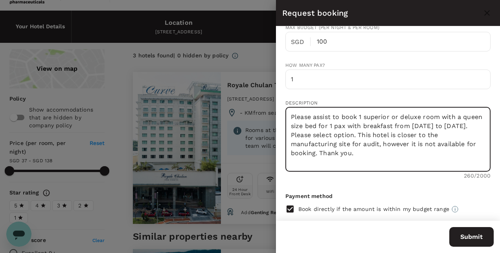
click at [385, 132] on textarea "Please assist to book 1 superior or deluxe room with a queen size bed for 1 pax…" at bounding box center [387, 139] width 205 height 65
type textarea "Please assist to book 1 superior or deluxe room with a queen size bed for 1 pax…"
click at [386, 131] on textarea "Please assist to book 1 superior or deluxe room with a queen size bed for 1 pax…" at bounding box center [387, 139] width 205 height 65
click at [423, 156] on textarea "Please assist to book 1 superior or deluxe room with a queen size bed for 1 pax…" at bounding box center [387, 139] width 205 height 65
click at [290, 206] on input "checkbox" at bounding box center [291, 209] width 13 height 16
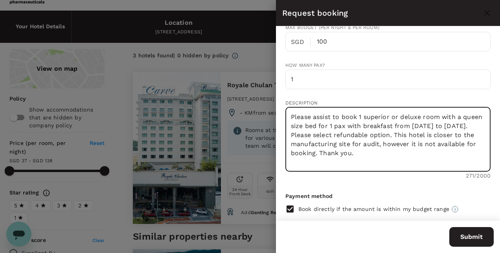
checkbox input "false"
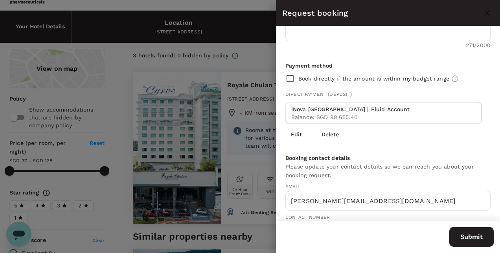
scroll to position [307, 0]
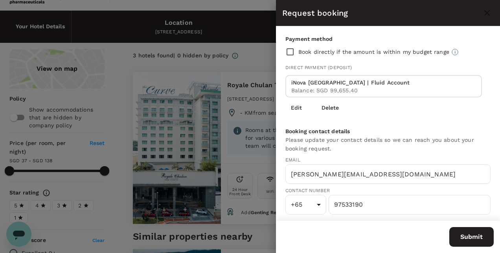
click at [459, 233] on button "Submit" at bounding box center [471, 237] width 44 height 20
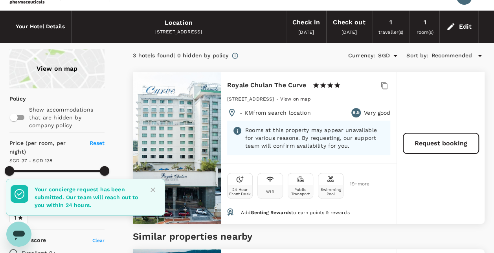
type input "137.07"
